Goal: Task Accomplishment & Management: Use online tool/utility

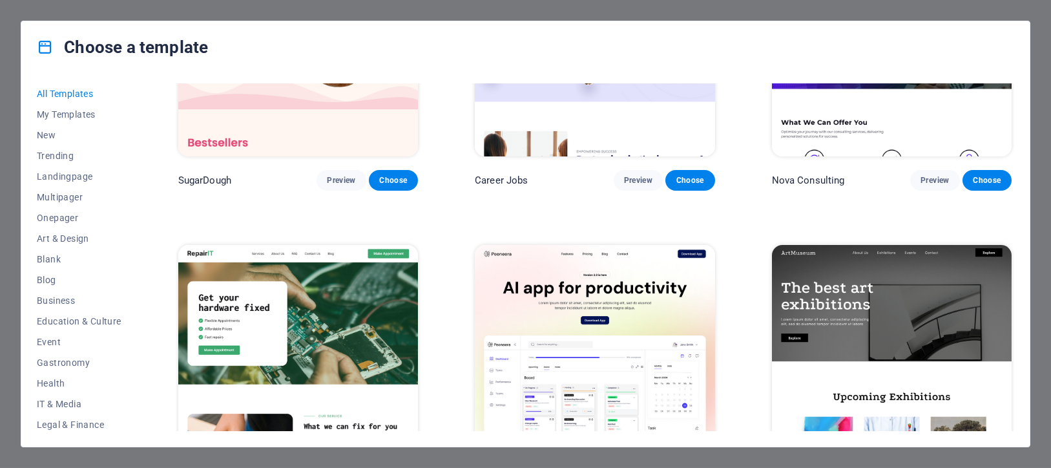
scroll to position [161, 0]
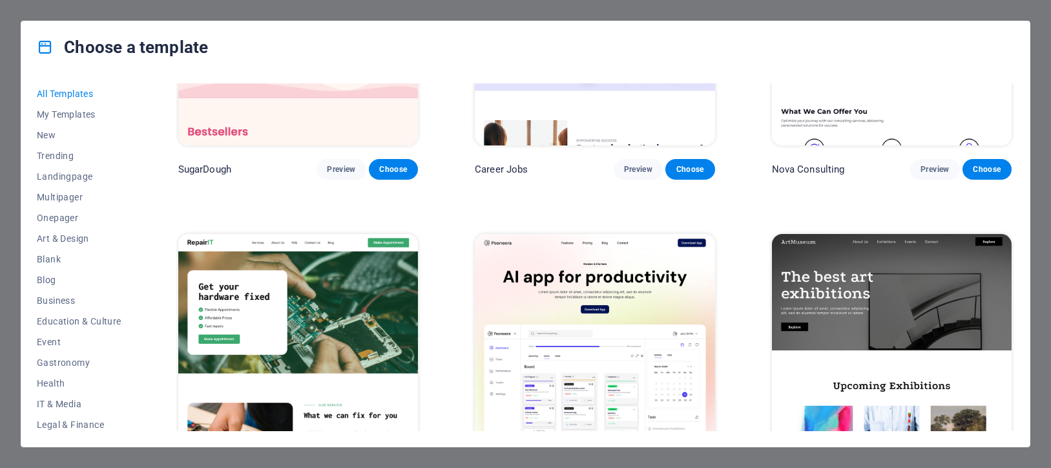
click at [154, 260] on div "All Templates My Templates New Trending Landingpage Multipager Onepager Art & D…" at bounding box center [525, 259] width 1008 height 373
click at [51, 132] on span "New" at bounding box center [79, 135] width 85 height 10
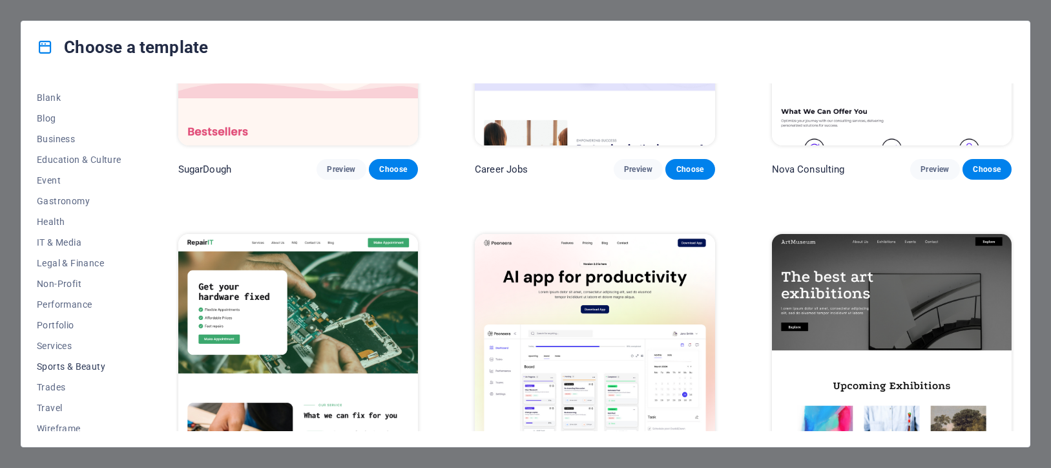
click at [91, 358] on button "Sports & Beauty" at bounding box center [79, 366] width 85 height 21
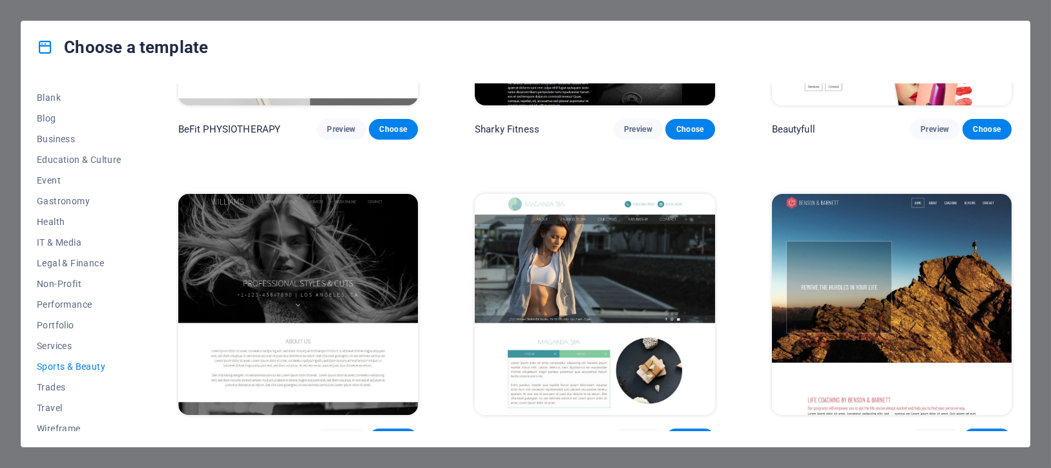
scroll to position [1142, 0]
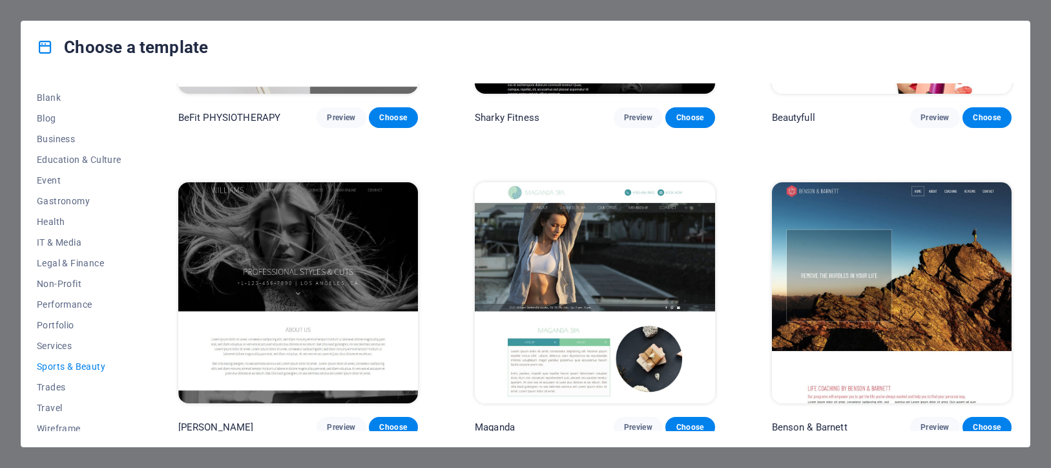
click at [908, 244] on img at bounding box center [892, 292] width 240 height 221
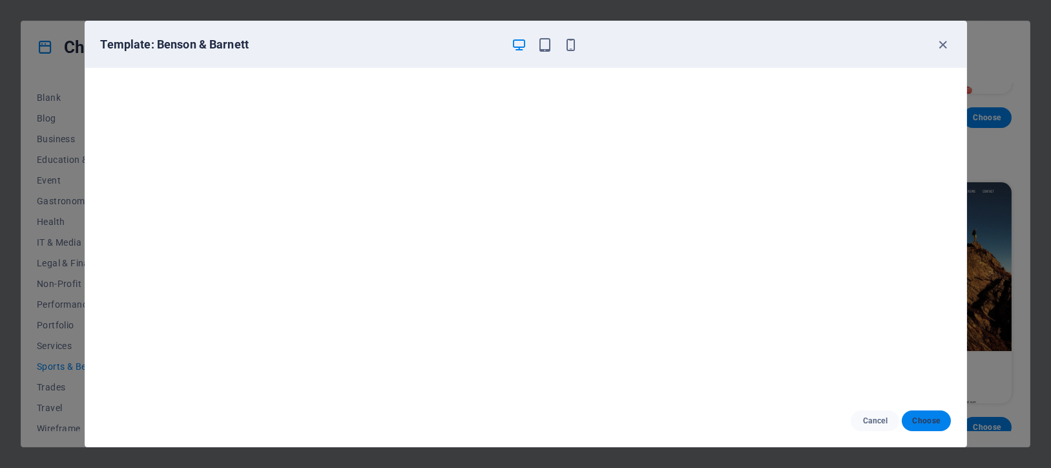
click at [923, 413] on button "Choose" at bounding box center [926, 420] width 48 height 21
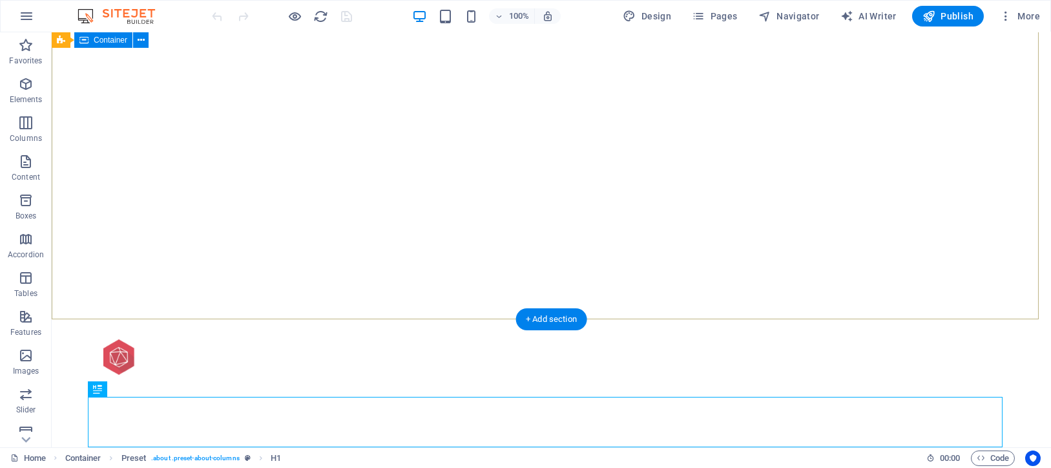
scroll to position [55, 0]
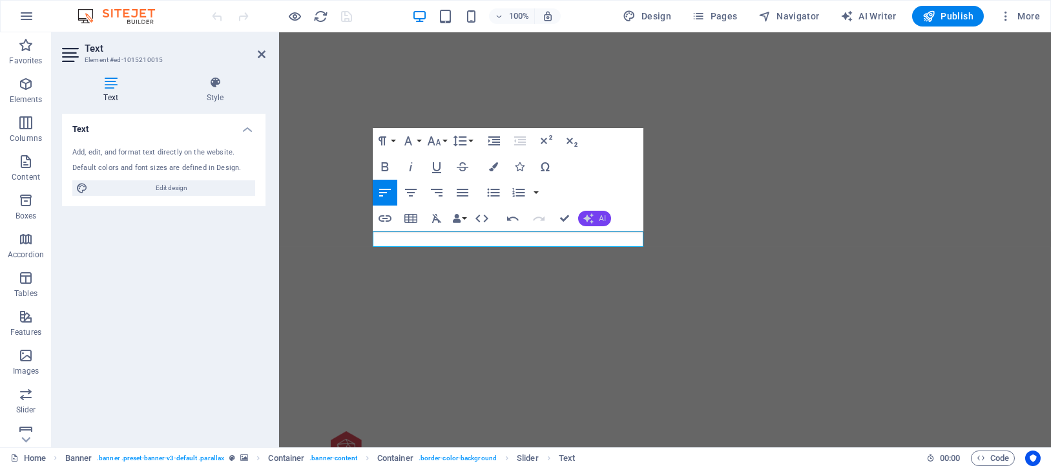
click at [601, 214] on span "AI" at bounding box center [602, 218] width 7 height 8
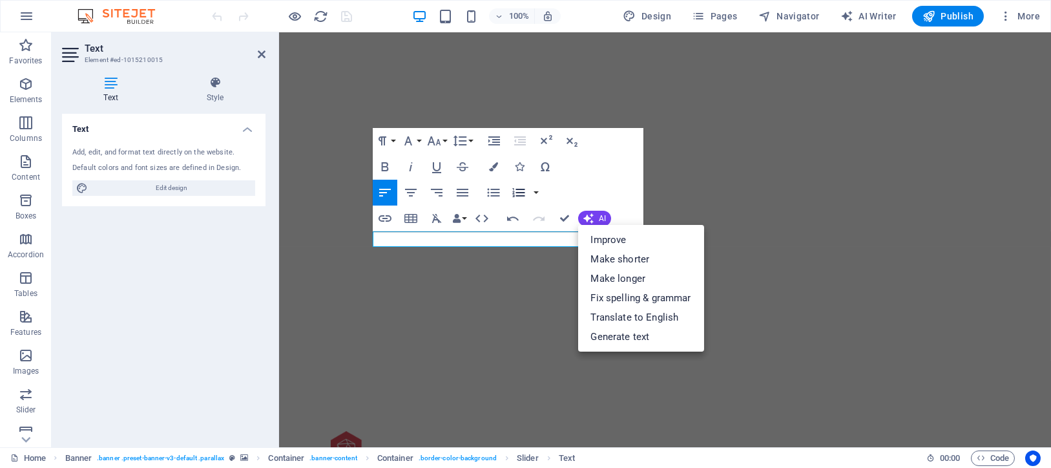
click at [515, 192] on icon "button" at bounding box center [519, 193] width 16 height 16
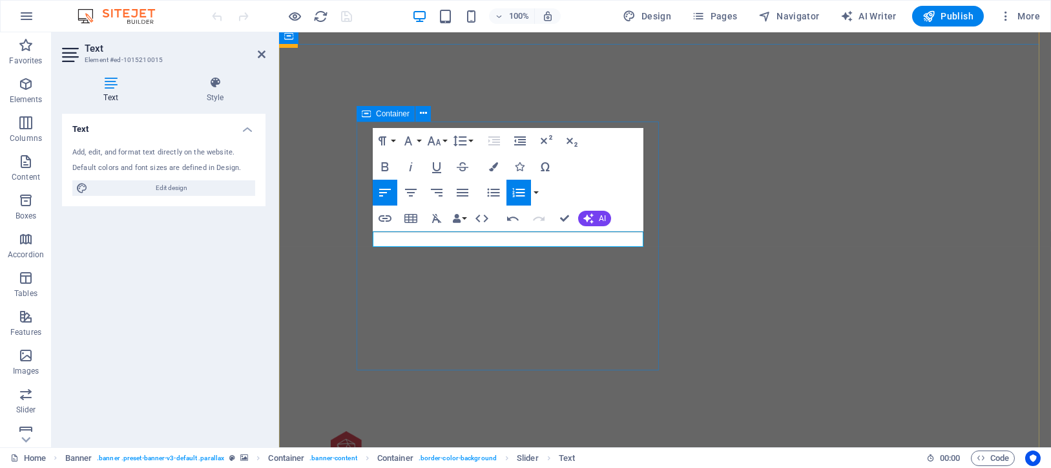
drag, startPoint x: 566, startPoint y: 284, endPoint x: 794, endPoint y: 284, distance: 228.0
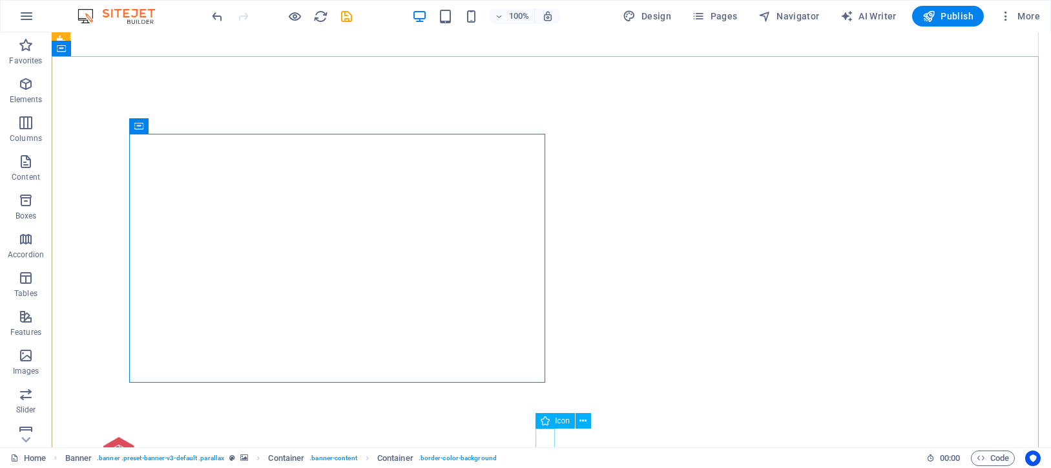
click at [543, 385] on figure at bounding box center [551, 375] width 19 height 19
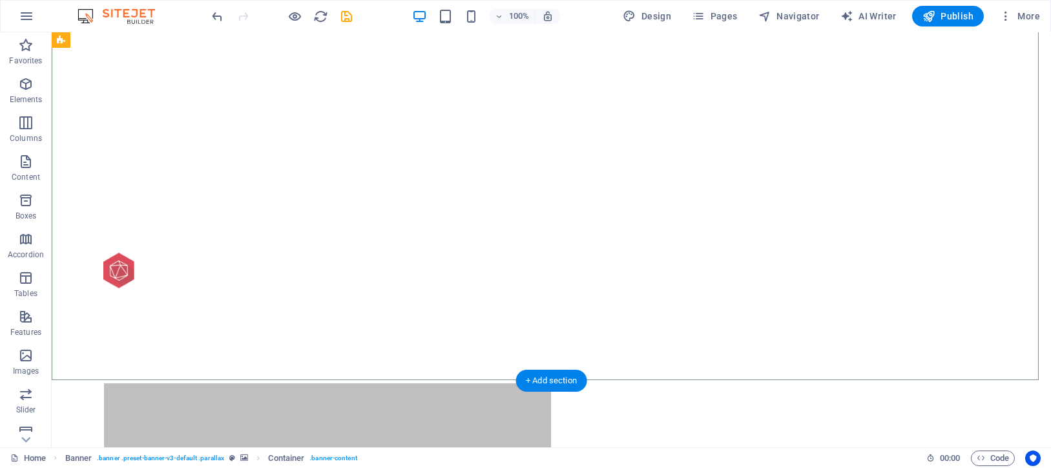
scroll to position [297, 0]
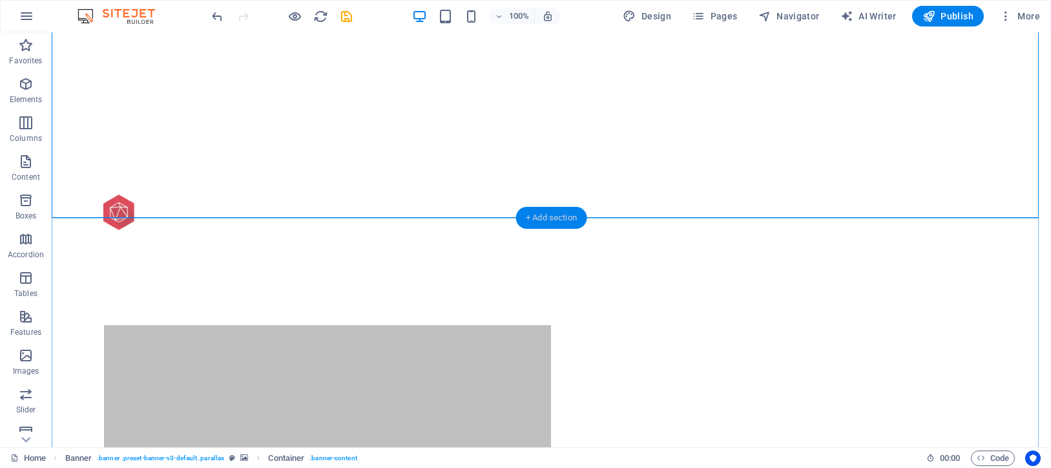
drag, startPoint x: 544, startPoint y: 216, endPoint x: 15, endPoint y: 174, distance: 530.6
click at [544, 216] on div "+ Add section" at bounding box center [551, 218] width 72 height 22
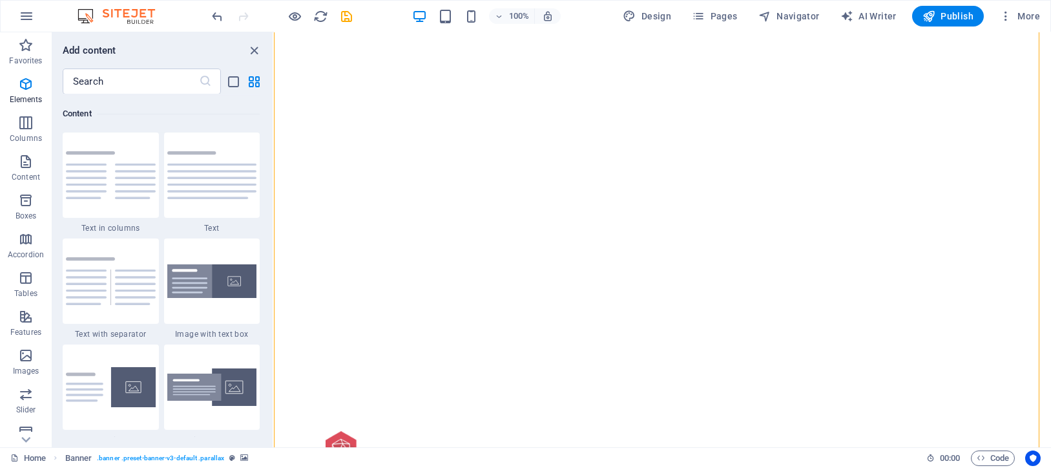
scroll to position [2259, 0]
click at [251, 50] on icon "close panel" at bounding box center [254, 50] width 15 height 15
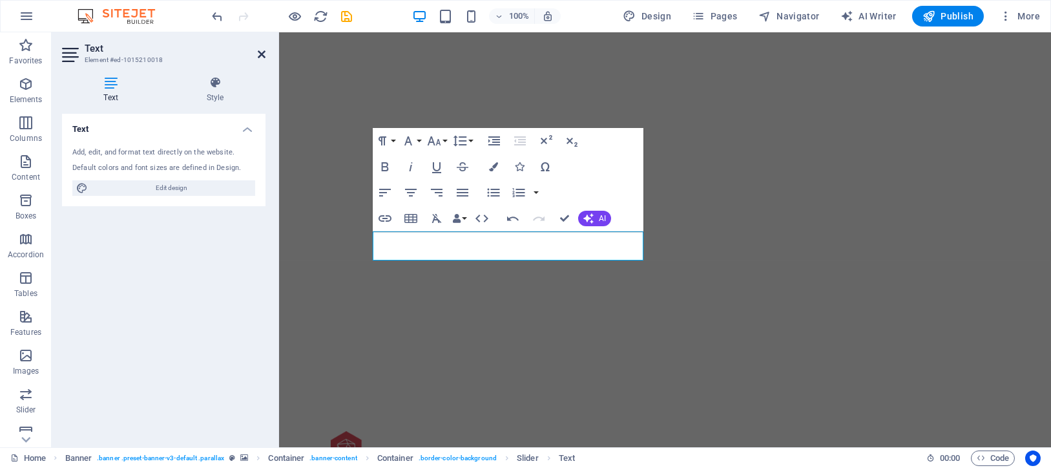
drag, startPoint x: 262, startPoint y: 51, endPoint x: 224, endPoint y: 51, distance: 37.5
click at [262, 51] on icon at bounding box center [262, 54] width 8 height 10
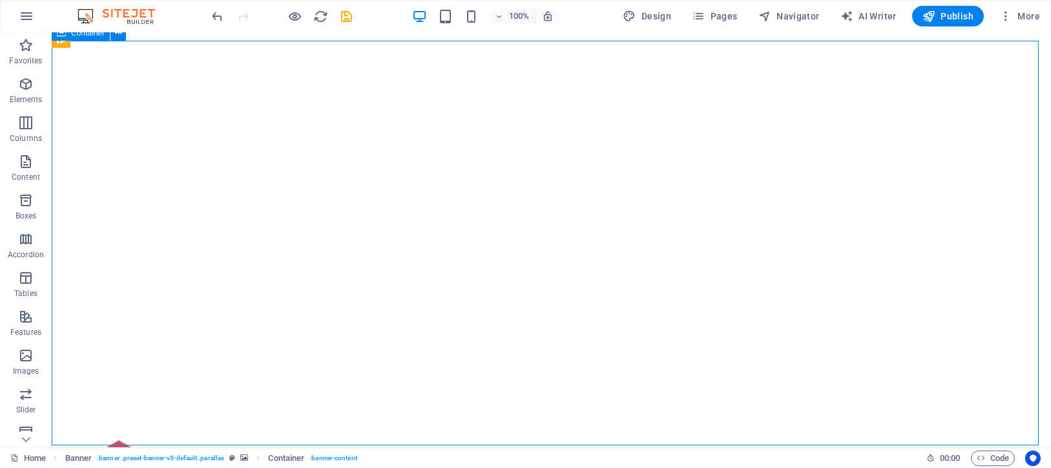
scroll to position [74, 0]
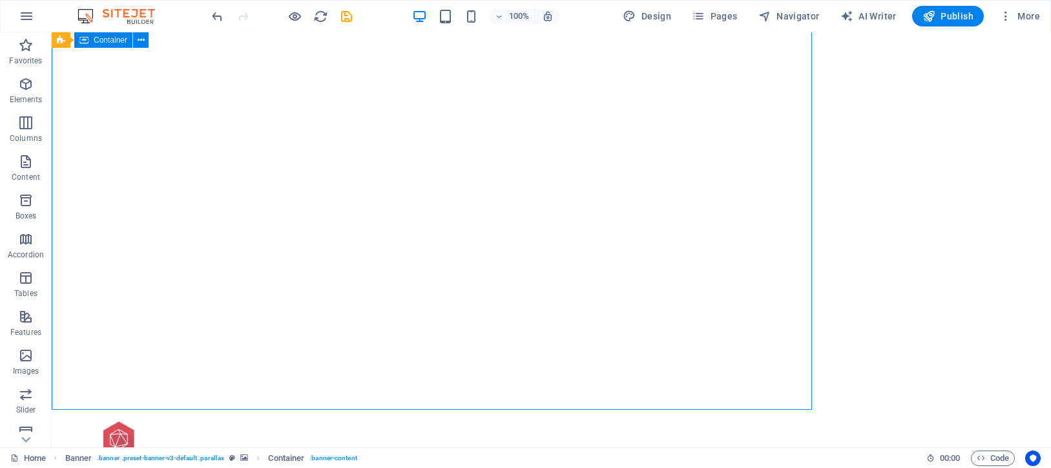
scroll to position [93, 0]
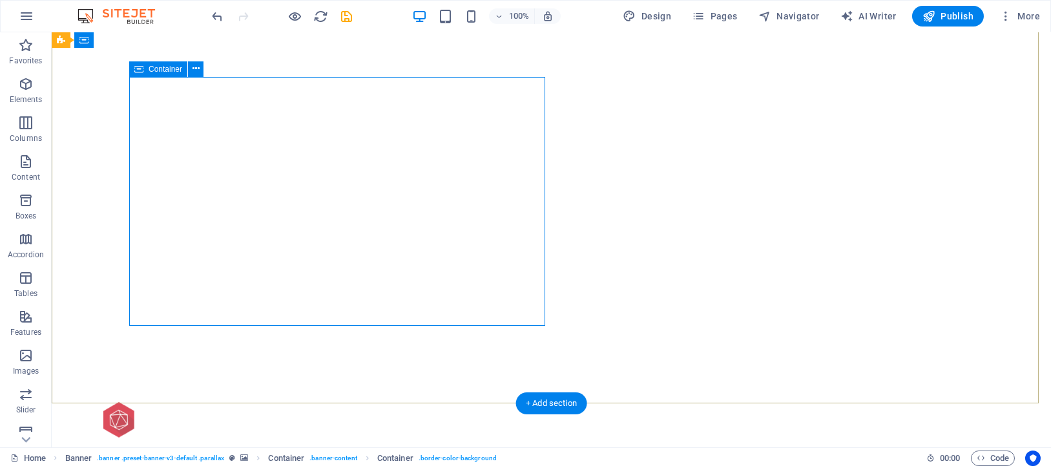
scroll to position [112, 0]
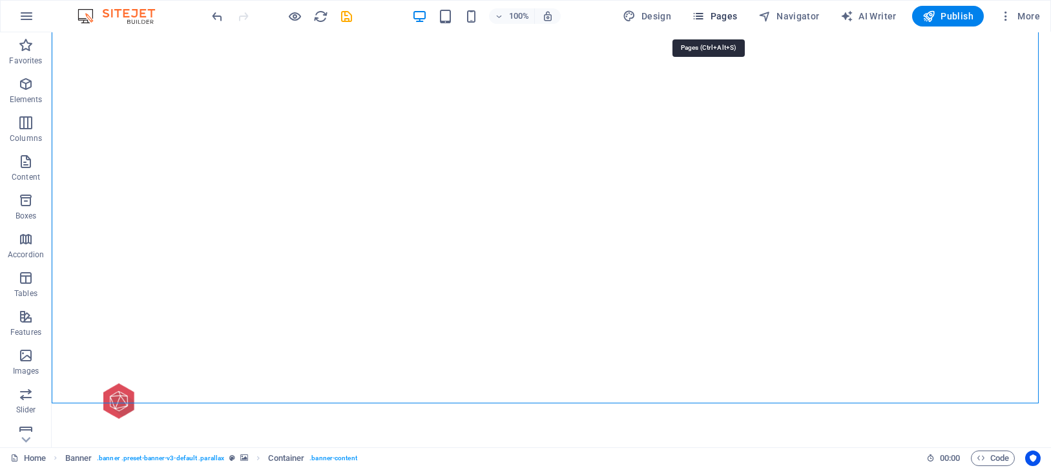
click at [721, 14] on span "Pages" at bounding box center [714, 16] width 45 height 13
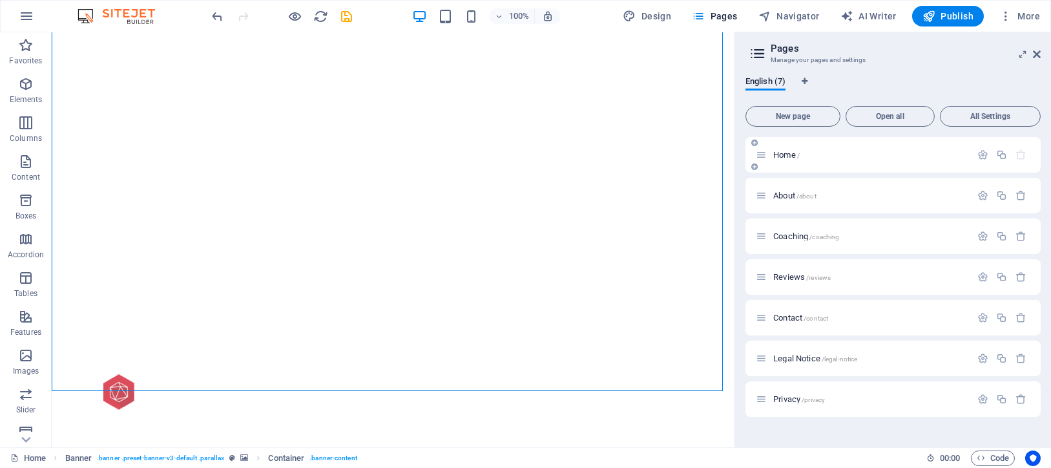
click at [866, 160] on div "Home /" at bounding box center [863, 154] width 215 height 15
click at [781, 150] on span "Home /" at bounding box center [786, 155] width 26 height 10
click at [983, 151] on icon "button" at bounding box center [982, 154] width 11 height 11
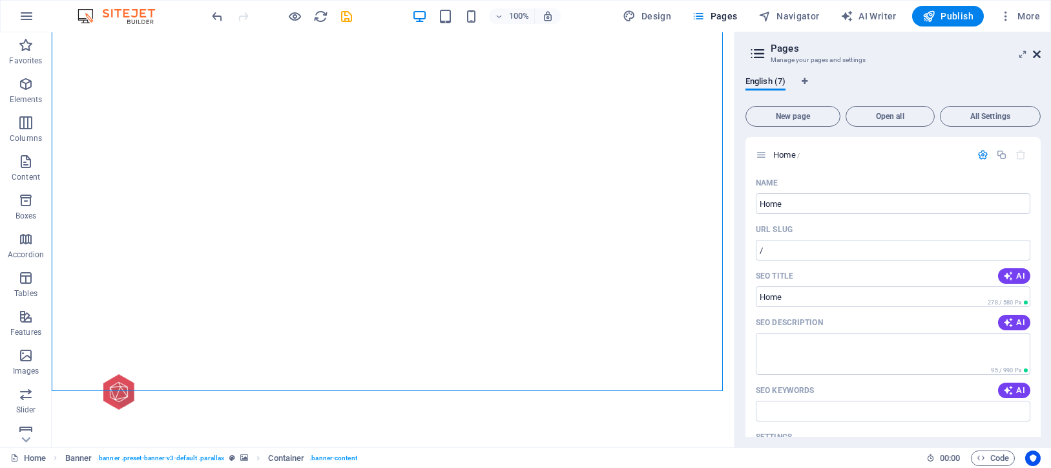
click at [1039, 50] on icon at bounding box center [1037, 54] width 8 height 10
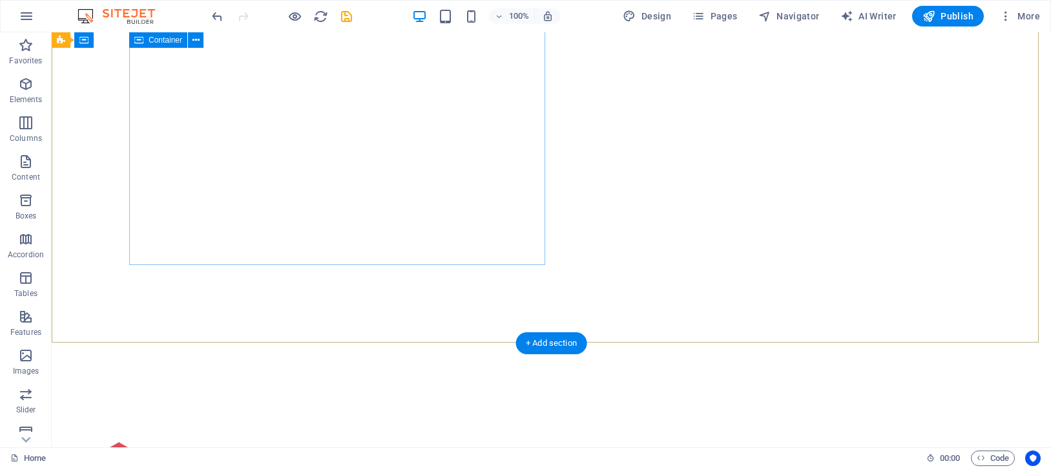
scroll to position [0, 0]
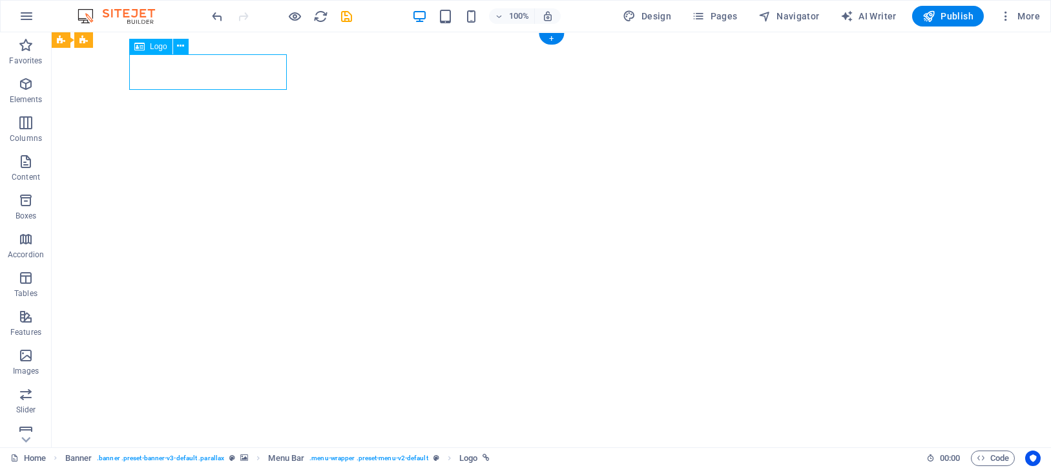
select select "px"
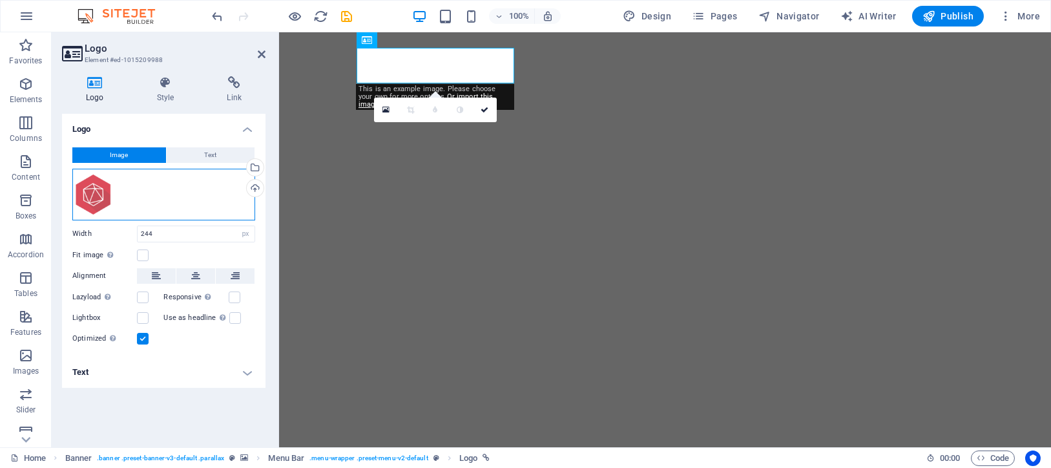
click at [125, 187] on div "Drag files here, click to choose files or select files from Files or our free s…" at bounding box center [163, 195] width 183 height 52
